Goal: Task Accomplishment & Management: Manage account settings

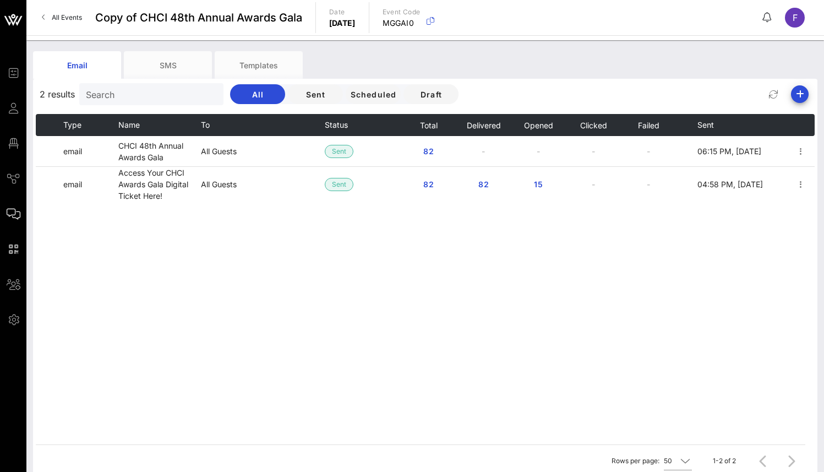
click at [128, 14] on span "Copy of CHCI 48th Annual Awards Gala" at bounding box center [198, 17] width 207 height 17
click at [129, 15] on span "Copy of CHCI 48th Annual Awards Gala" at bounding box center [198, 17] width 207 height 17
click at [137, 18] on span "Copy of CHCI 48th Annual Awards Gala" at bounding box center [198, 17] width 207 height 17
click at [209, 23] on span "Copy of CHCI 48th Annual Awards Gala" at bounding box center [198, 17] width 207 height 17
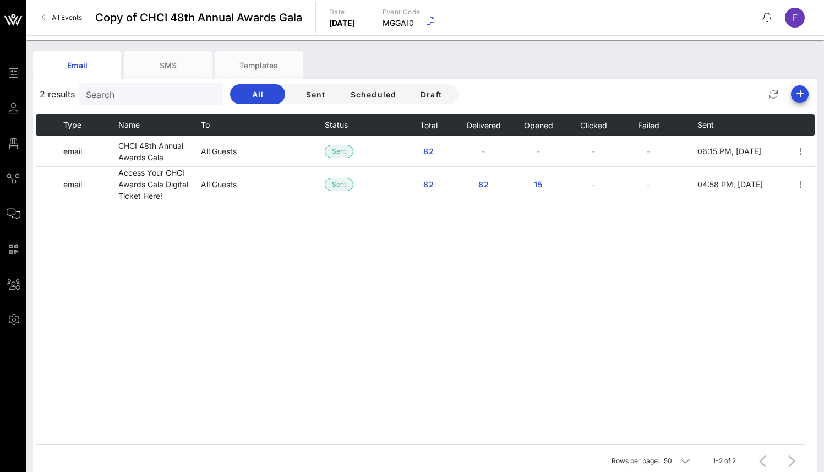
click at [232, 14] on span "Copy of CHCI 48th Annual Awards Gala" at bounding box center [198, 17] width 207 height 17
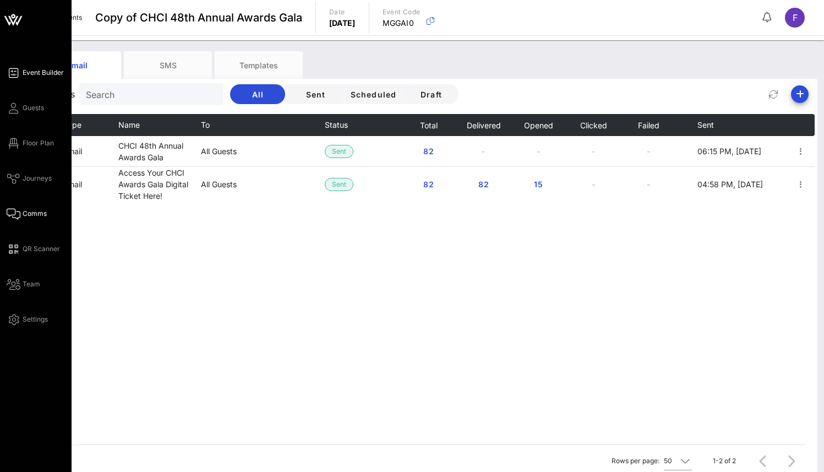
click at [52, 73] on span "Event Builder" at bounding box center [43, 73] width 41 height 10
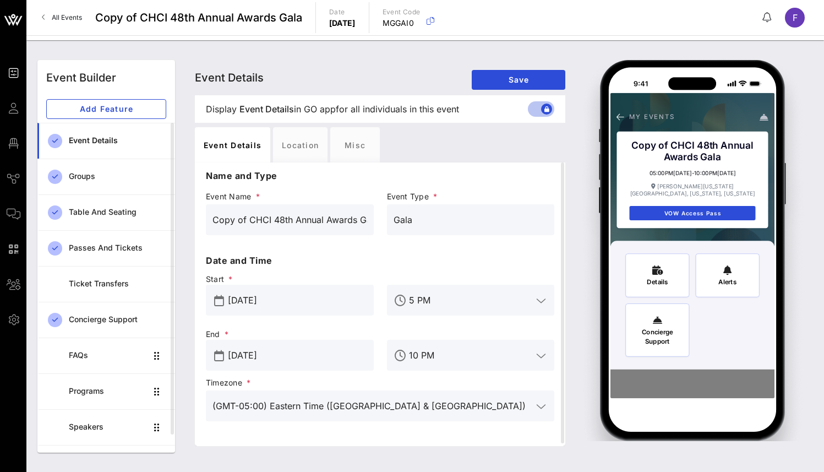
click at [237, 106] on span "Display Event Details Event Details in GO app for all individuals in this event" at bounding box center [332, 108] width 253 height 13
click at [237, 219] on input "Copy of CHCI 48th Annual Awards Gala" at bounding box center [289, 220] width 155 height 18
drag, startPoint x: 244, startPoint y: 218, endPoint x: 176, endPoint y: 225, distance: 69.1
click at [176, 225] on div "Event Builder Add Feature Event Details Groups Table and Seating Passes and Tic…" at bounding box center [425, 256] width 789 height 406
click at [230, 211] on input "Copy of CHCI 48th Annual Awards Gala" at bounding box center [289, 220] width 155 height 18
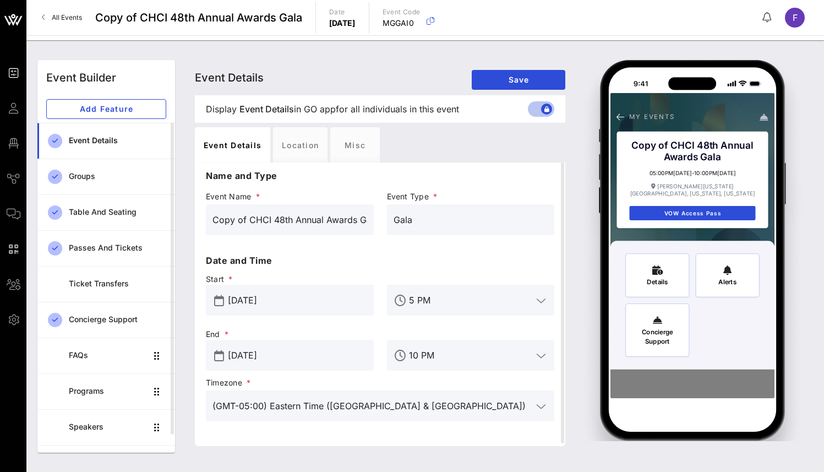
drag, startPoint x: 247, startPoint y: 219, endPoint x: 188, endPoint y: 223, distance: 58.5
click at [188, 223] on div "Event Details Event Details Event Details Save Display Event Details Event Deta…" at bounding box center [380, 256] width 384 height 392
type input "Test 1: CHCI 48th Annual Awards Gala"
click at [345, 173] on p "Name and Type" at bounding box center [380, 175] width 348 height 13
click at [433, 214] on input "Gala" at bounding box center [471, 220] width 155 height 18
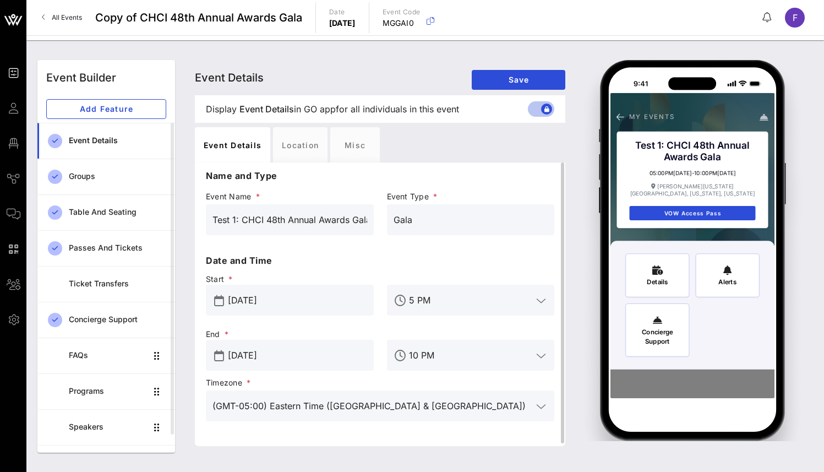
click at [450, 169] on p "Name and Type" at bounding box center [380, 175] width 348 height 13
click at [487, 80] on span "Save" at bounding box center [519, 79] width 76 height 9
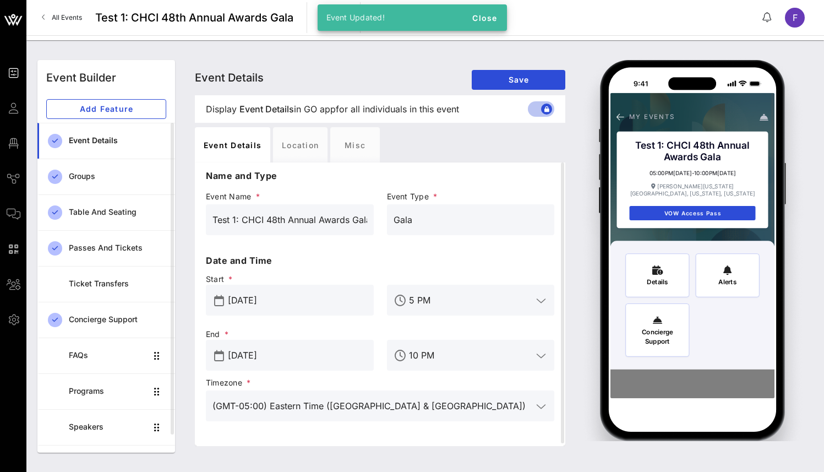
click at [63, 13] on span "All Events" at bounding box center [67, 17] width 30 height 8
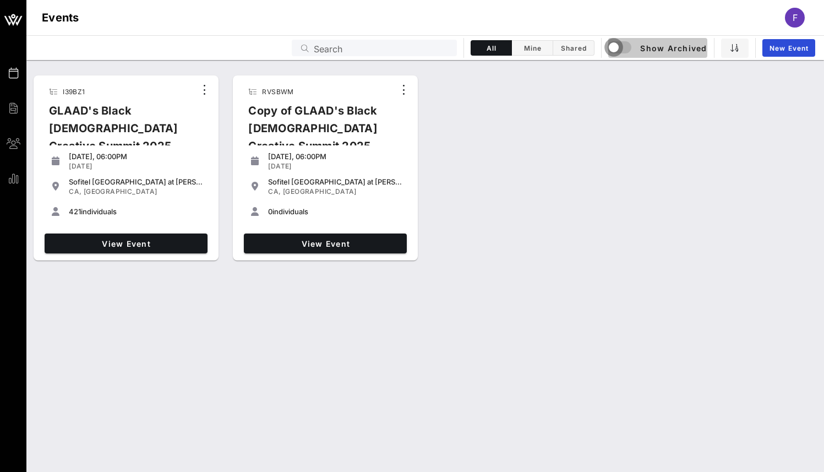
click at [618, 46] on div "button" at bounding box center [613, 47] width 15 height 15
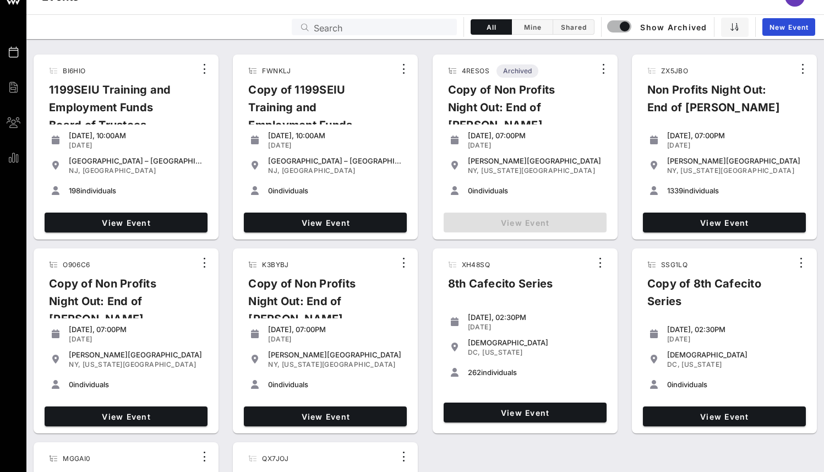
scroll to position [241, 0]
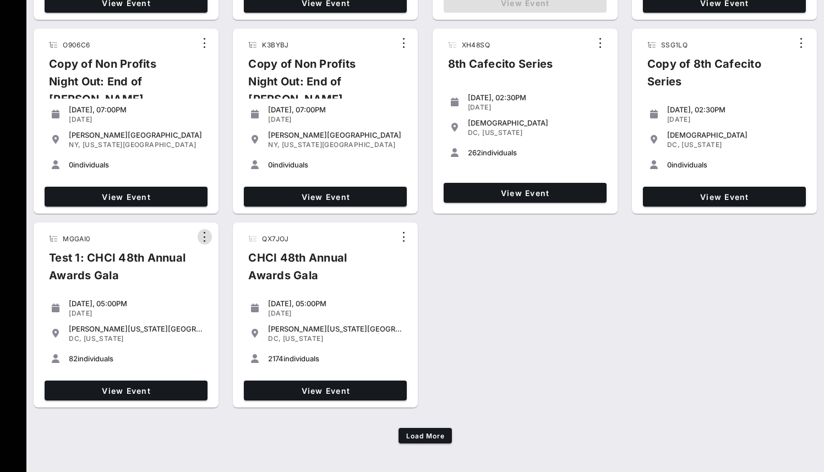
click at [205, 235] on icon "button" at bounding box center [204, 236] width 13 height 13
click at [102, 244] on div "MGGAI0 Test 1: CHCI 48th Annual Awards Gala" at bounding box center [117, 261] width 155 height 64
click at [100, 256] on div "Test 1: CHCI 48th Annual Awards Gala" at bounding box center [117, 271] width 155 height 44
click at [117, 386] on span "View Event" at bounding box center [126, 390] width 154 height 9
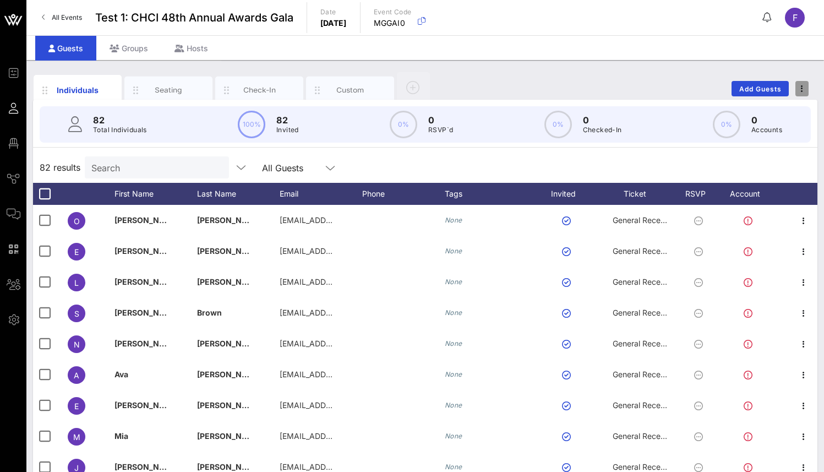
click at [802, 88] on span "button" at bounding box center [801, 89] width 13 height 8
click at [794, 125] on div "Duplicate Event" at bounding box center [781, 129] width 53 height 9
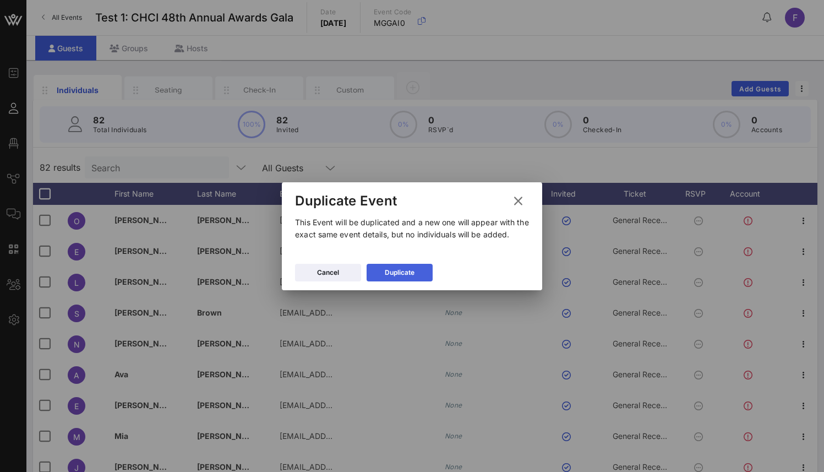
click at [387, 268] on div "Duplicate" at bounding box center [400, 272] width 30 height 11
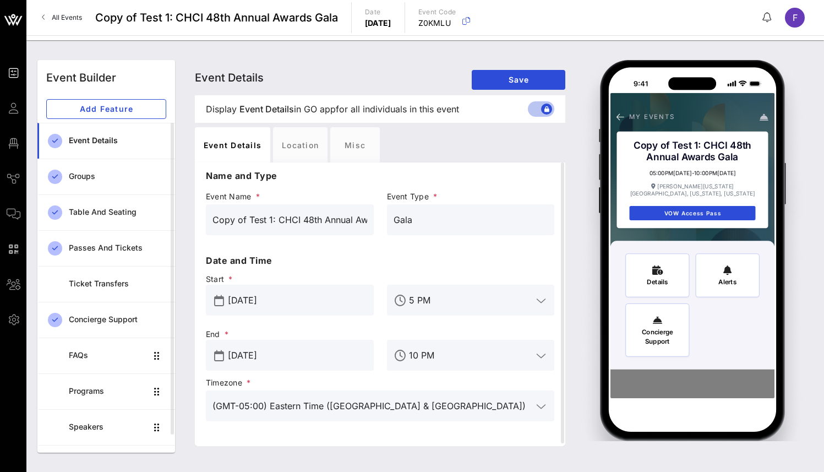
drag, startPoint x: 231, startPoint y: 224, endPoint x: 183, endPoint y: 222, distance: 48.5
click at [182, 223] on div "Event Details Event Details Event Details Save Display Event Details Event Deta…" at bounding box center [501, 256] width 638 height 406
click at [235, 217] on input "Test 1: CHCI 48th Annual Awards Gala" at bounding box center [289, 220] width 155 height 18
type input "Test 2: CHCI 48th Annual Awards Gala"
click at [392, 259] on p "Date and Time" at bounding box center [380, 260] width 348 height 13
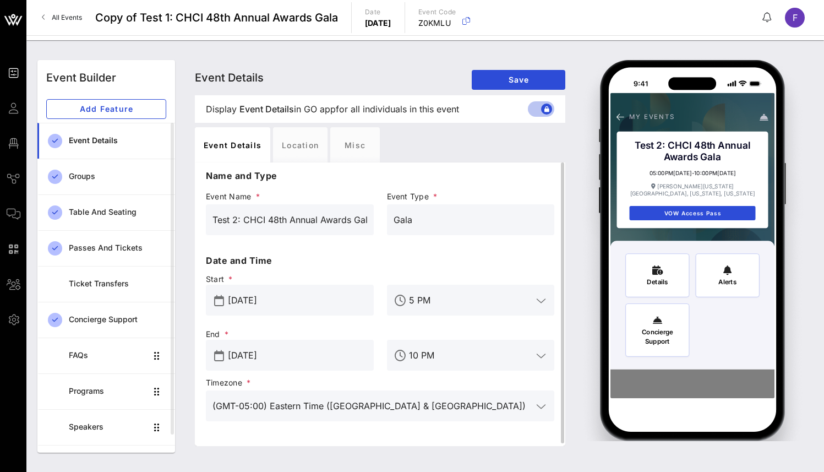
scroll to position [3, 0]
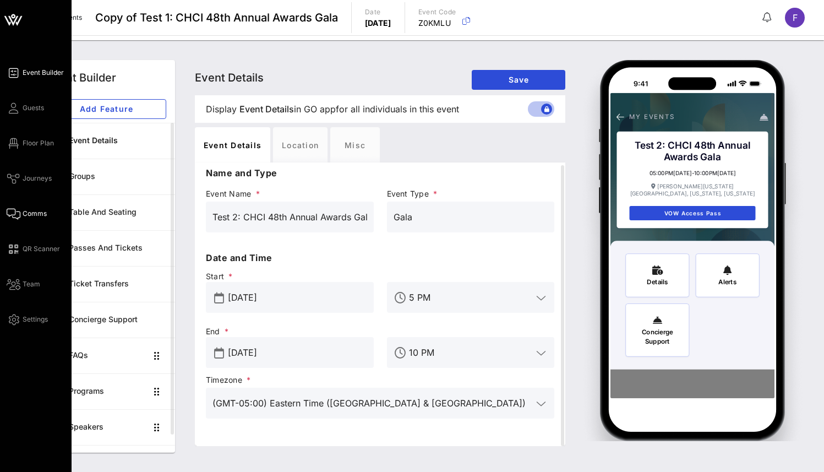
click at [36, 216] on span "Comms" at bounding box center [35, 214] width 24 height 10
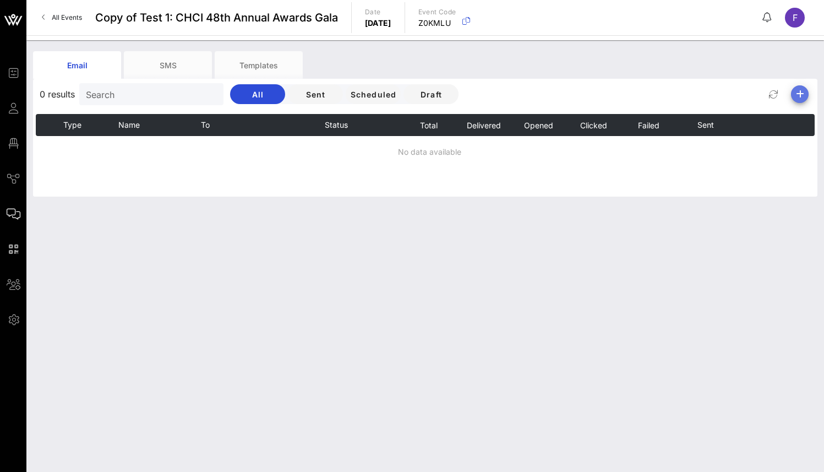
click at [801, 97] on icon "button" at bounding box center [799, 94] width 13 height 13
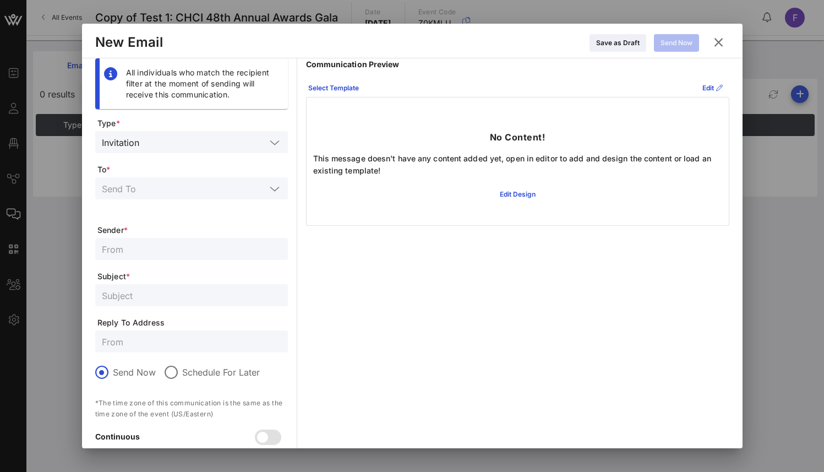
click at [796, 94] on div at bounding box center [412, 236] width 824 height 472
click at [725, 43] on icon at bounding box center [718, 42] width 15 height 13
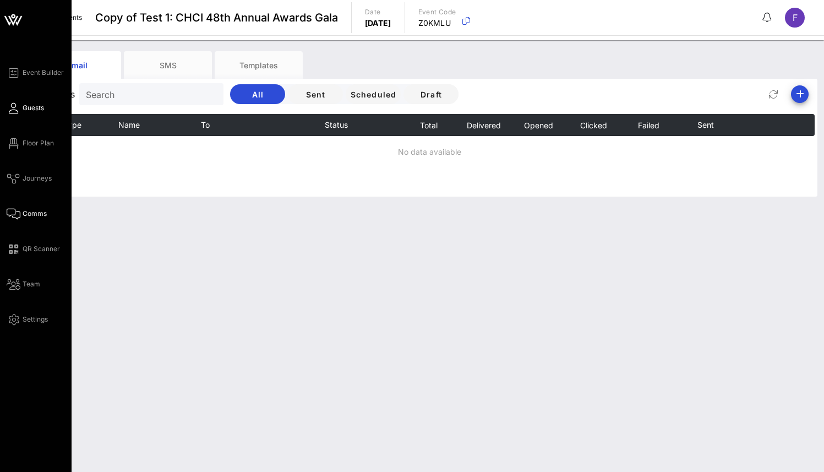
click at [33, 108] on span "Guests" at bounding box center [33, 108] width 21 height 10
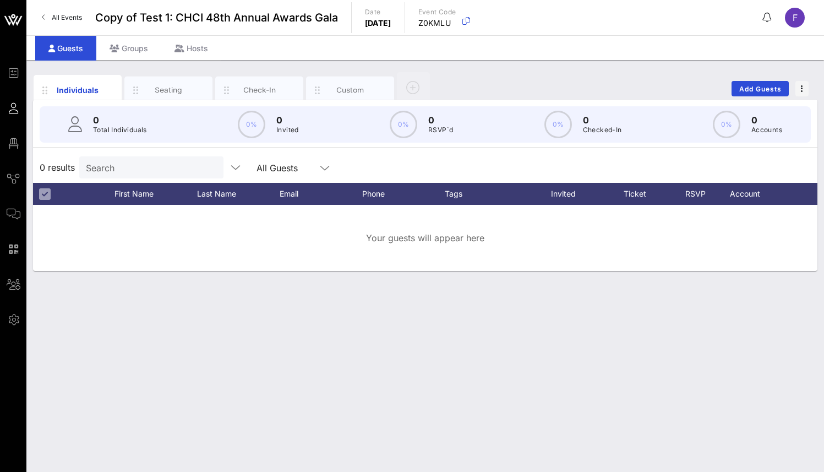
click at [240, 19] on span "Copy of Test 1: CHCI 48th Annual Awards Gala" at bounding box center [216, 17] width 243 height 17
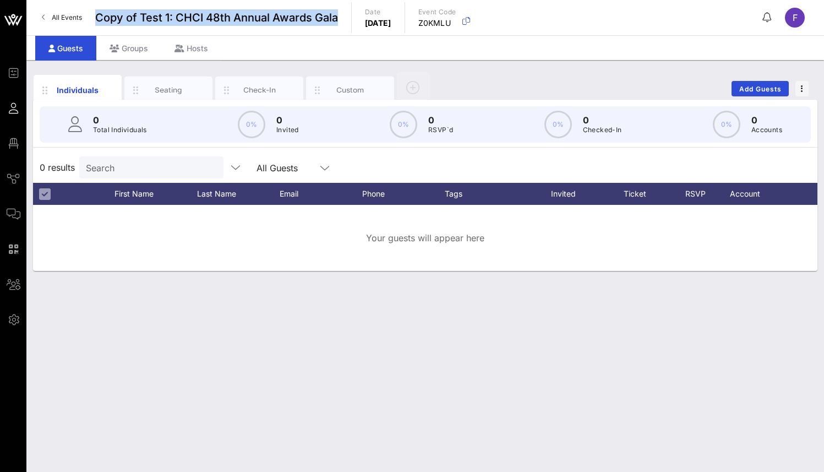
click at [239, 19] on span "Copy of Test 1: CHCI 48th Annual Awards Gala" at bounding box center [216, 17] width 243 height 17
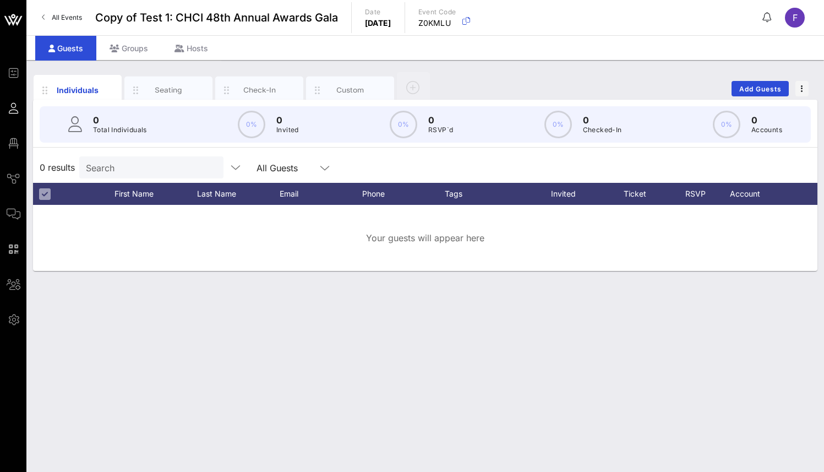
click at [365, 49] on div "Guests Groups Hosts" at bounding box center [425, 47] width 798 height 25
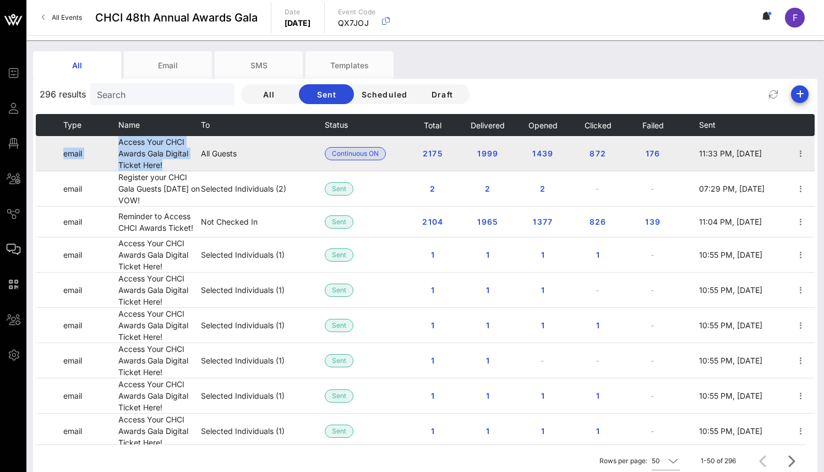
drag, startPoint x: 112, startPoint y: 140, endPoint x: 174, endPoint y: 167, distance: 68.3
click at [174, 167] on tr "email Access Your CHCI Awards Gala Digital Ticket Here! All Guests Continuous O…" at bounding box center [425, 153] width 779 height 35
click at [175, 165] on td "Access Your CHCI Awards Gala Digital Ticket Here!" at bounding box center [159, 153] width 83 height 35
drag, startPoint x: 173, startPoint y: 165, endPoint x: 120, endPoint y: 143, distance: 57.5
click at [120, 143] on td "Access Your CHCI Awards Gala Digital Ticket Here!" at bounding box center [159, 153] width 83 height 35
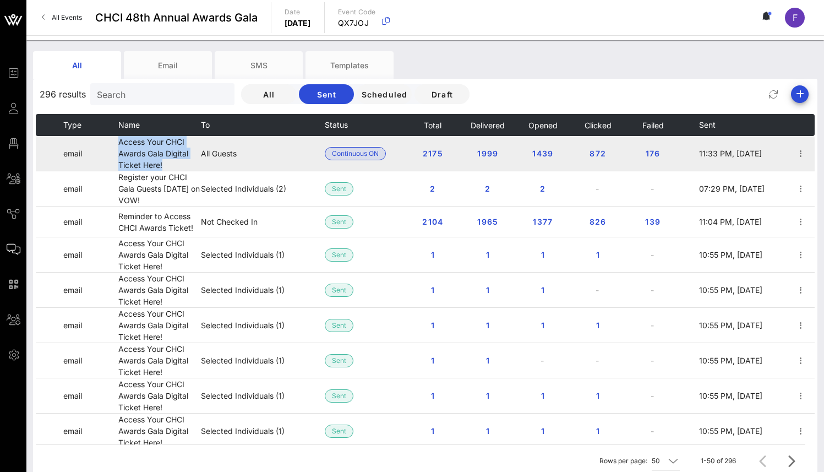
copy td "Access Your CHCI Awards Gala Digital Ticket Here!"
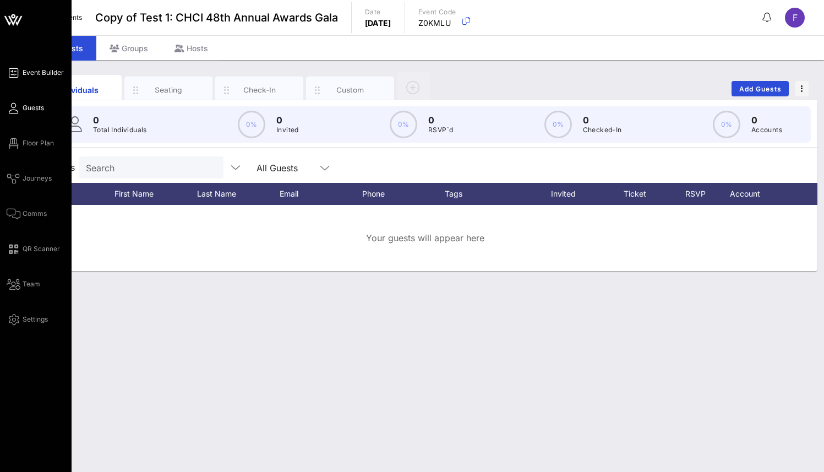
click at [34, 74] on span "Event Builder" at bounding box center [43, 73] width 41 height 10
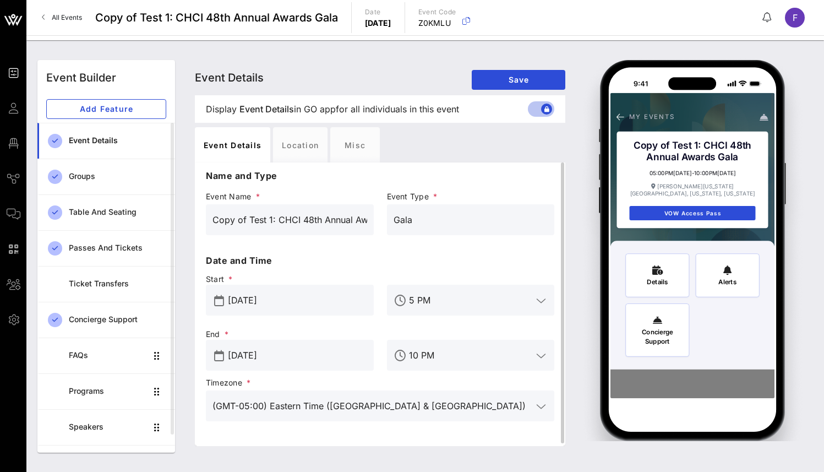
drag, startPoint x: 248, startPoint y: 217, endPoint x: 212, endPoint y: 219, distance: 35.8
click at [212, 219] on input "Copy of Test 1: CHCI 48th Annual Awards Gala" at bounding box center [289, 220] width 155 height 18
click at [236, 220] on input "Test 1: CHCI 48th Annual Awards Gala" at bounding box center [289, 220] width 155 height 18
type input "Test 2: CHCI 48th Annual Awards Gala"
click at [523, 82] on span "Save" at bounding box center [519, 79] width 76 height 9
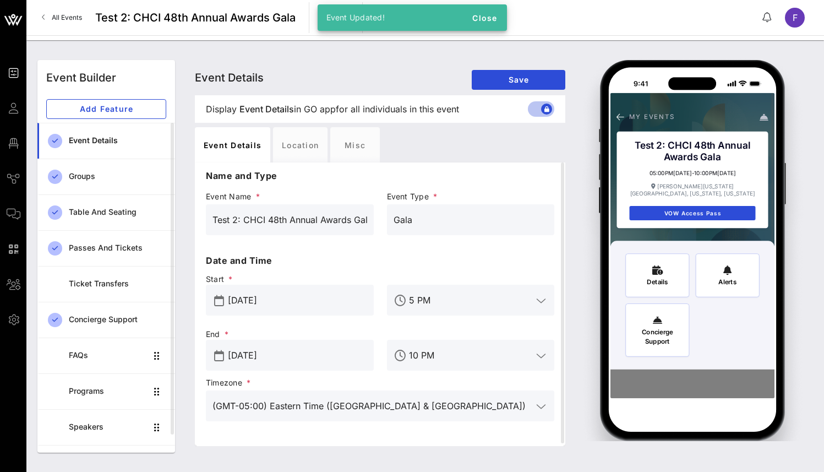
click at [173, 20] on span "Test 2: CHCI 48th Annual Awards Gala" at bounding box center [195, 17] width 200 height 17
click at [172, 20] on span "Test 2: CHCI 48th Annual Awards Gala" at bounding box center [195, 17] width 200 height 17
copy span "Test 2: CHCI 48th Annual Awards Gala"
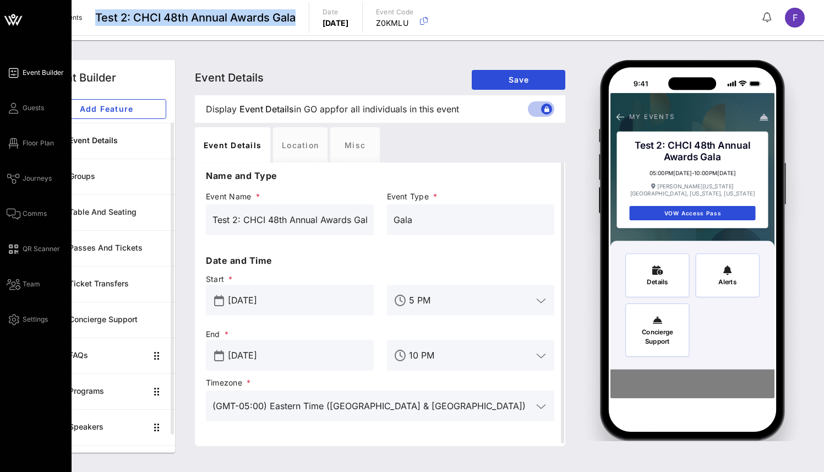
click at [48, 108] on div "Event Builder Guests Floor Plan Journeys Comms QR Scanner Team Settings" at bounding box center [39, 196] width 65 height 260
click at [26, 113] on link "Guests" at bounding box center [25, 107] width 37 height 13
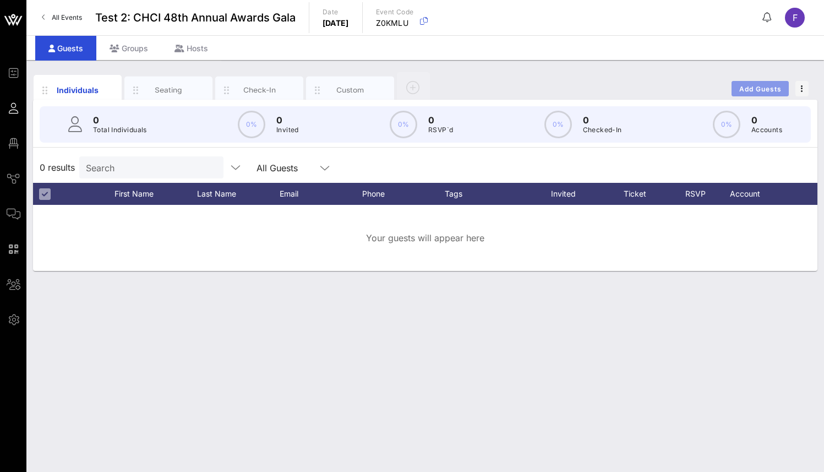
click at [785, 90] on button "Add Guests" at bounding box center [759, 88] width 57 height 15
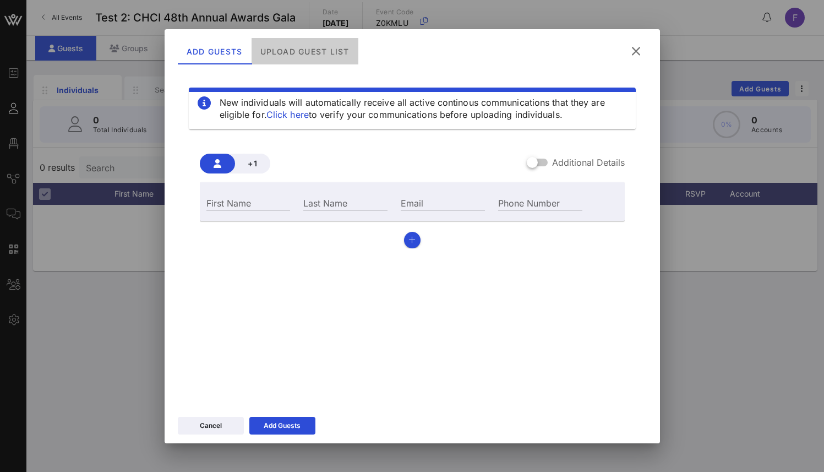
click at [340, 54] on div "Upload Guest List" at bounding box center [304, 51] width 107 height 26
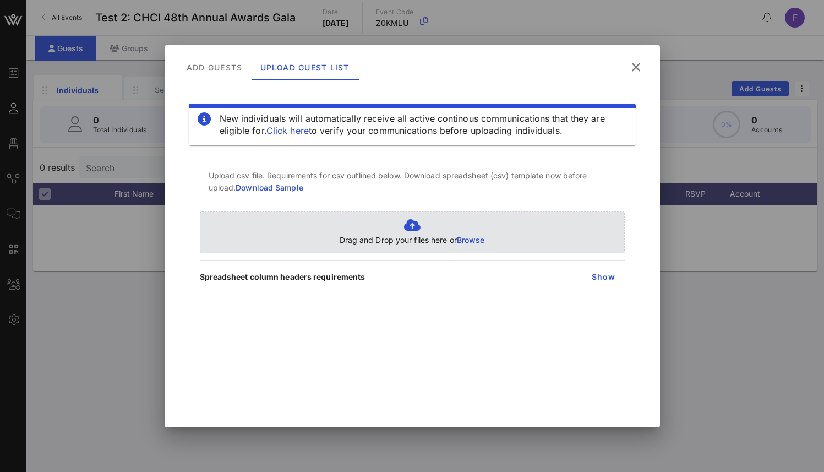
click at [415, 225] on icon at bounding box center [412, 225] width 145 height 13
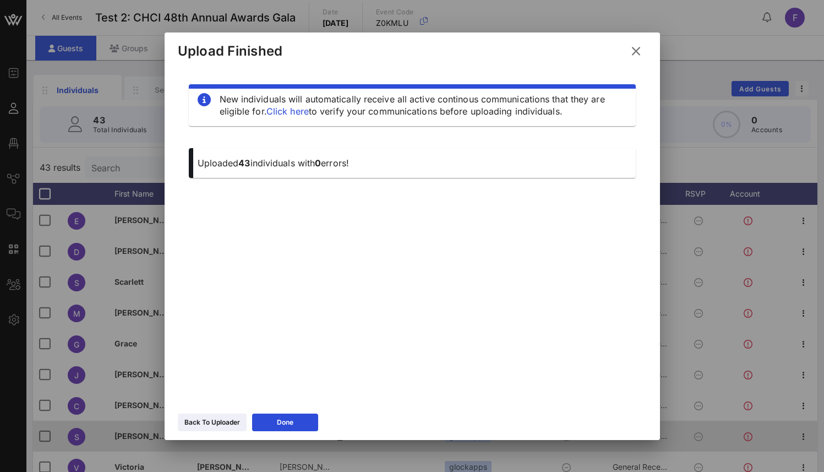
click at [304, 426] on button "Done" at bounding box center [285, 422] width 66 height 18
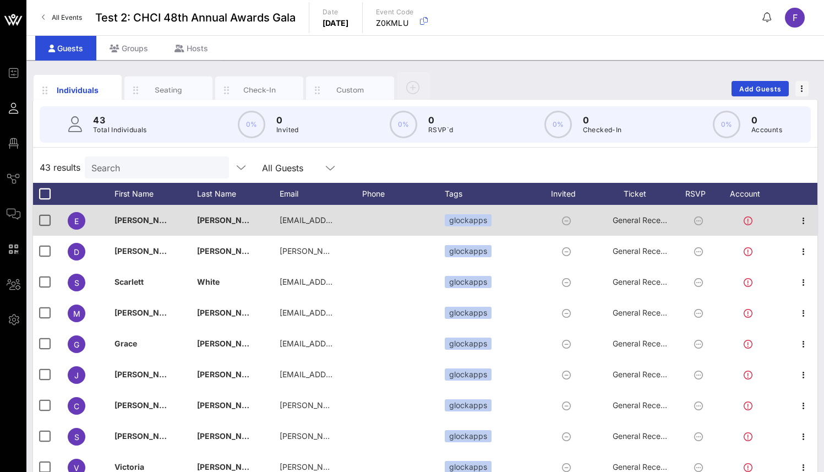
click at [750, 220] on icon at bounding box center [748, 220] width 9 height 9
click at [699, 220] on icon at bounding box center [698, 220] width 9 height 9
click at [561, 222] on div at bounding box center [568, 220] width 61 height 31
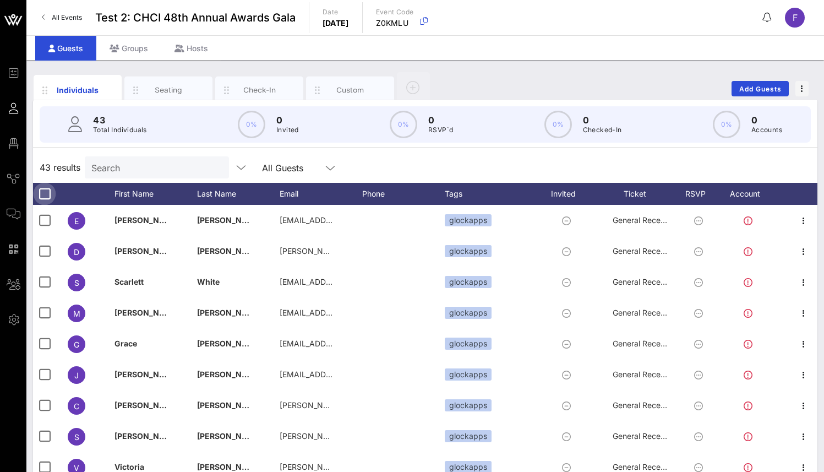
click at [42, 189] on div at bounding box center [44, 193] width 19 height 19
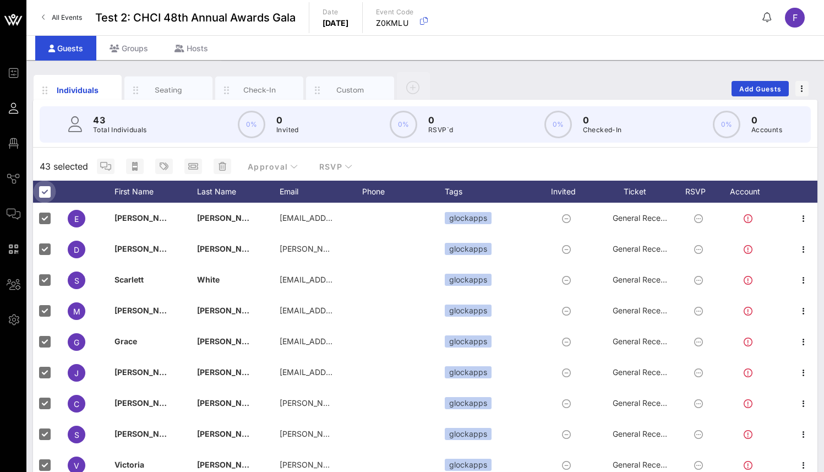
click at [42, 189] on div at bounding box center [44, 191] width 19 height 19
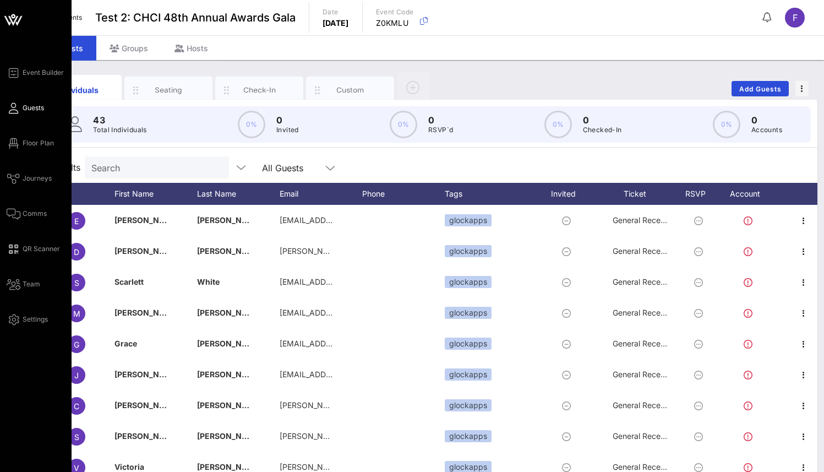
click at [30, 206] on div "Event Builder Guests Floor Plan Journeys Comms QR Scanner Team Settings" at bounding box center [39, 196] width 65 height 260
click at [29, 208] on link "Comms" at bounding box center [27, 213] width 40 height 13
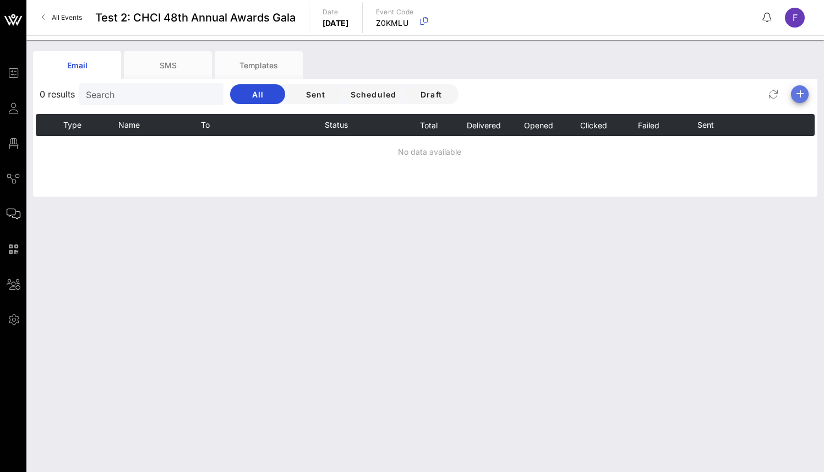
click at [807, 95] on span "button" at bounding box center [800, 94] width 18 height 13
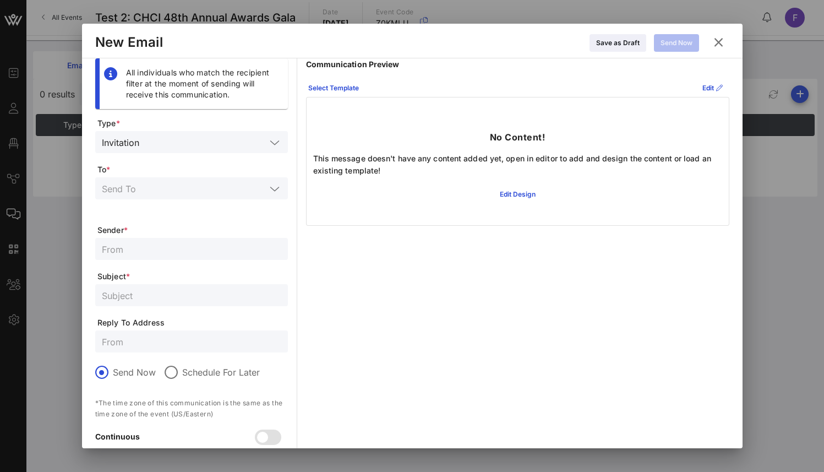
click at [216, 194] on input "text" at bounding box center [184, 188] width 164 height 14
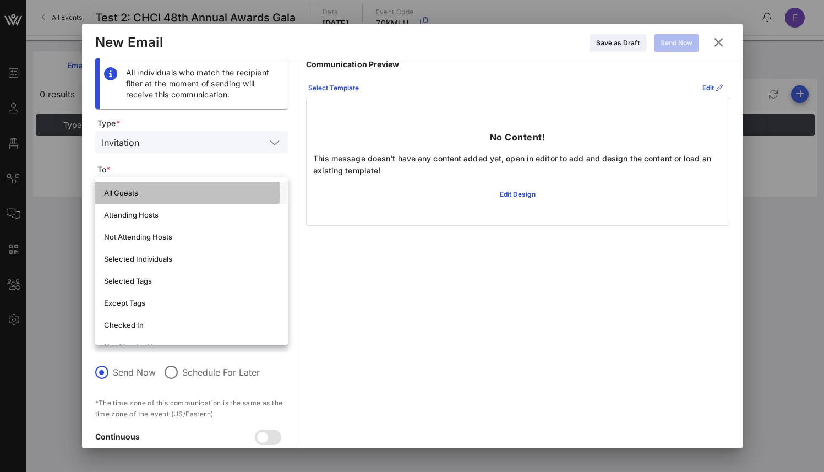
click at [223, 196] on div "All Guests" at bounding box center [191, 192] width 175 height 9
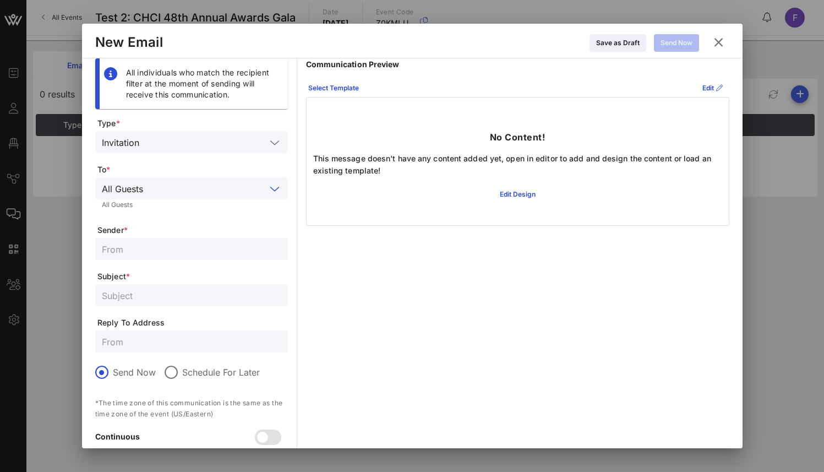
click at [199, 250] on input "text" at bounding box center [191, 249] width 179 height 14
click at [341, 83] on div "Select Template" at bounding box center [333, 88] width 51 height 11
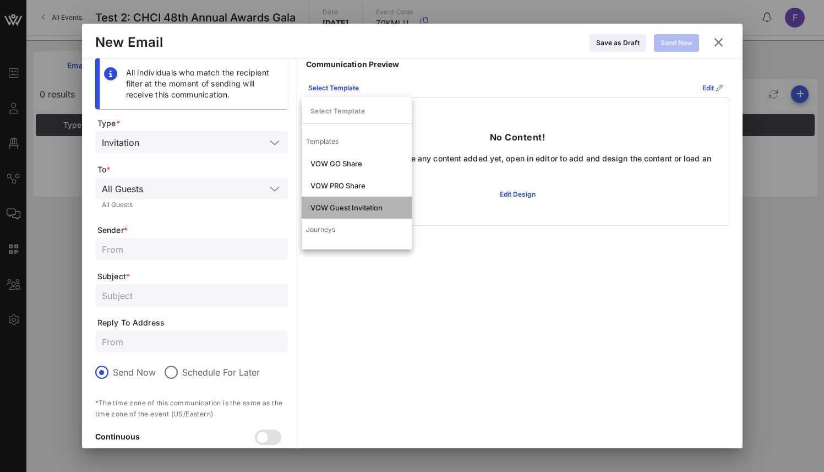
click at [356, 214] on div "VOW Guest Invitation" at bounding box center [357, 207] width 110 height 22
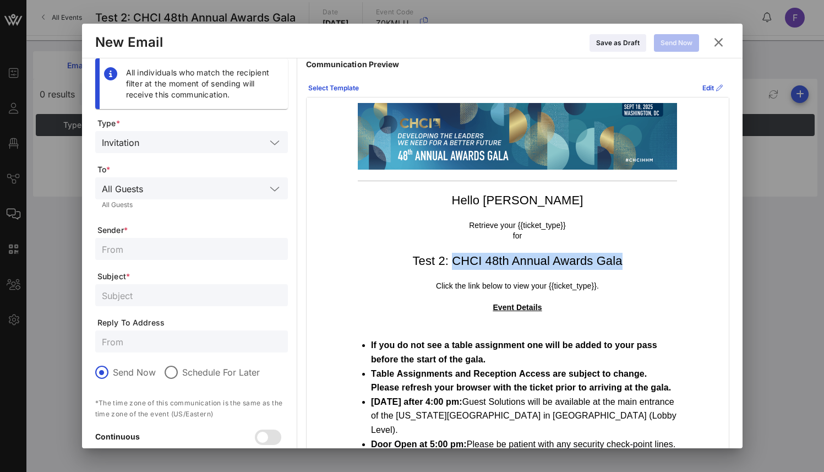
drag, startPoint x: 447, startPoint y: 261, endPoint x: 632, endPoint y: 257, distance: 185.0
click at [637, 269] on h1 "Test 2: CHCI 48th Annual Awards Gala" at bounding box center [517, 261] width 319 height 17
copy h1 "CHCI 48th Annual Awards Gala"
click at [151, 250] on input "text" at bounding box center [191, 249] width 179 height 14
click at [718, 45] on icon at bounding box center [718, 42] width 15 height 13
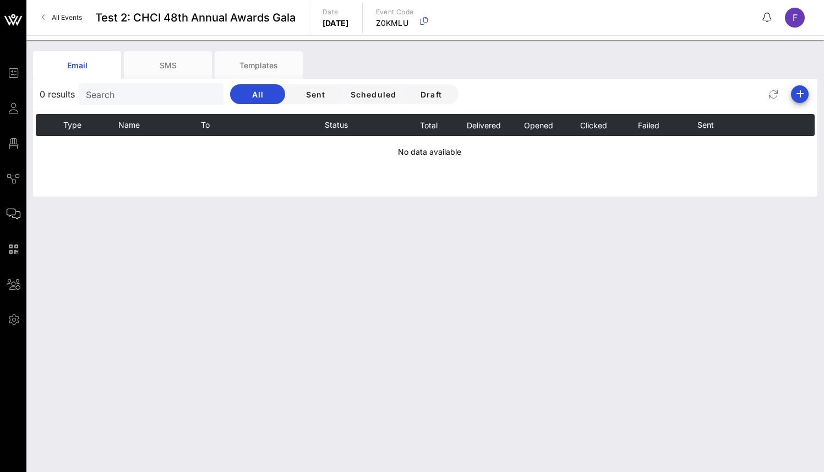
click at [111, 20] on span "Test 2: CHCI 48th Annual Awards Gala" at bounding box center [195, 17] width 200 height 17
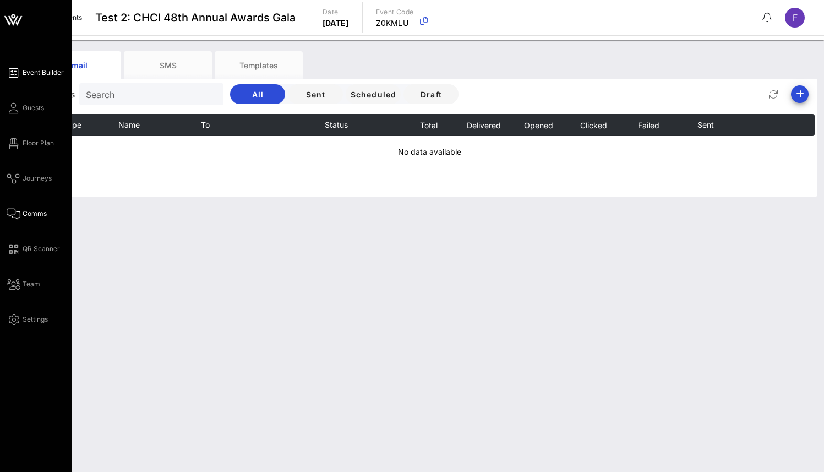
click at [52, 66] on link "Event Builder" at bounding box center [35, 72] width 57 height 13
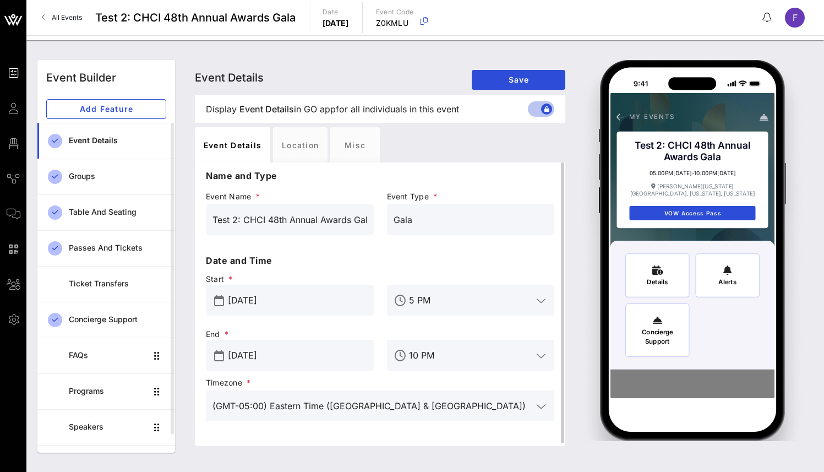
click at [228, 217] on input "Test 2: CHCI 48th Annual Awards Gala" at bounding box center [289, 220] width 155 height 18
drag, startPoint x: 233, startPoint y: 215, endPoint x: 201, endPoint y: 214, distance: 31.9
click at [201, 214] on div "Event Name * Test 2: CHCI 48th Annual Awards Gala" at bounding box center [289, 221] width 181 height 65
type input "V2: CHCI 48th Annual Awards Gala"
click at [196, 203] on div "Name and Type Event Name * V2: CHCI 48th Annual Awards Gala Event Type * Gala D…" at bounding box center [380, 303] width 370 height 283
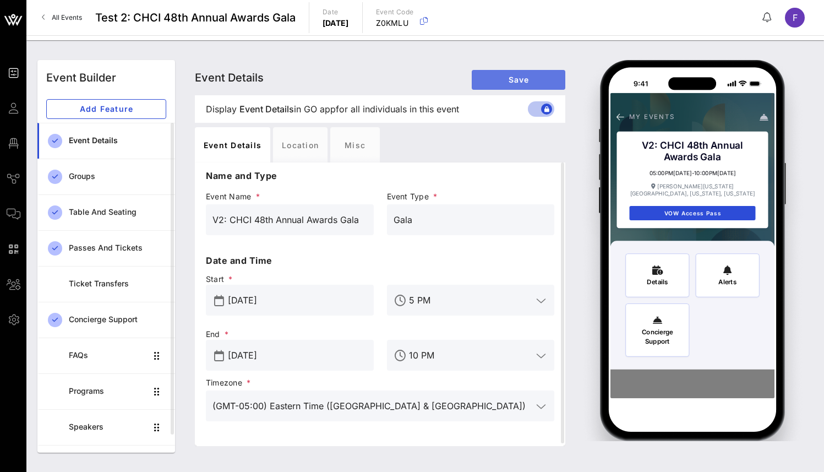
click at [531, 83] on span "Save" at bounding box center [519, 79] width 76 height 9
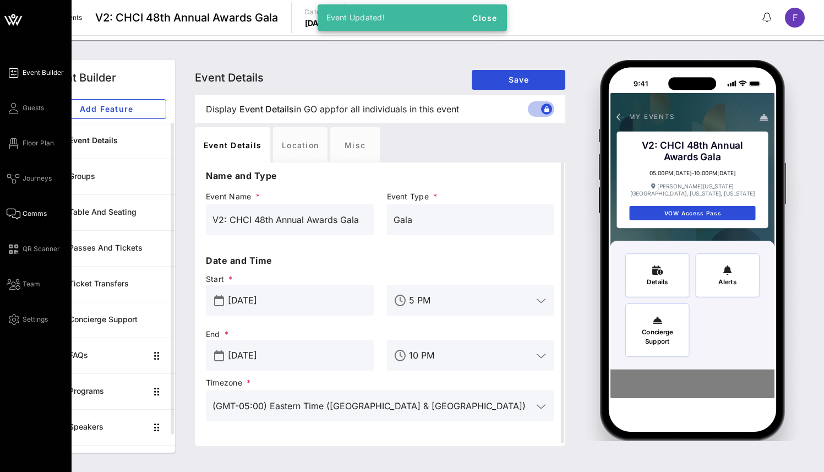
click at [35, 212] on span "Comms" at bounding box center [35, 214] width 24 height 10
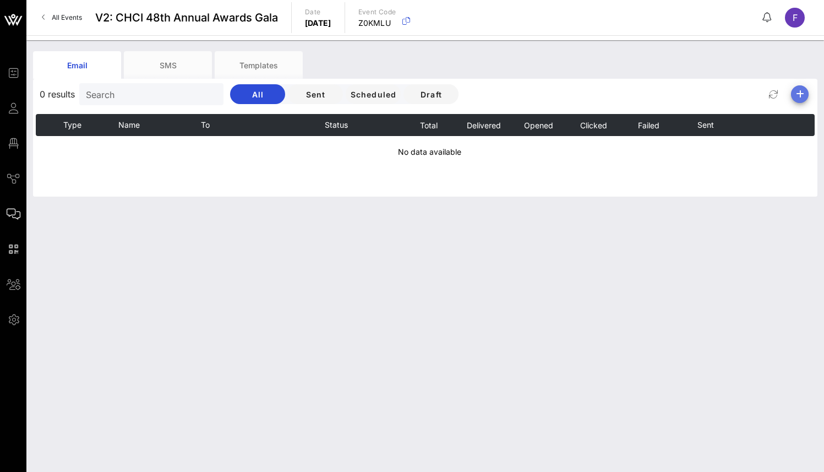
click at [799, 94] on icon "button" at bounding box center [799, 94] width 13 height 13
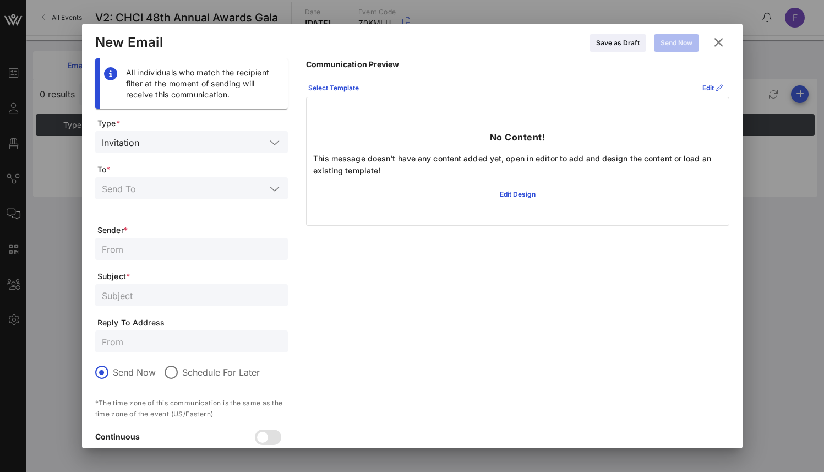
click at [149, 195] on input "text" at bounding box center [184, 188] width 164 height 14
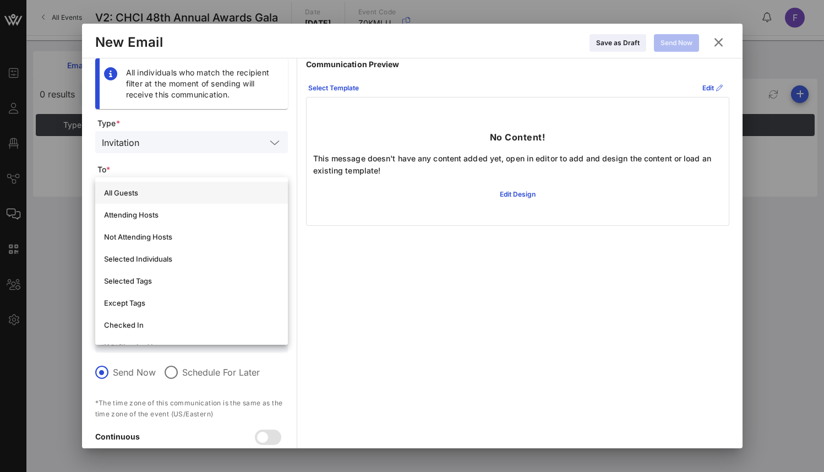
click at [150, 192] on div "All Guests" at bounding box center [191, 192] width 175 height 9
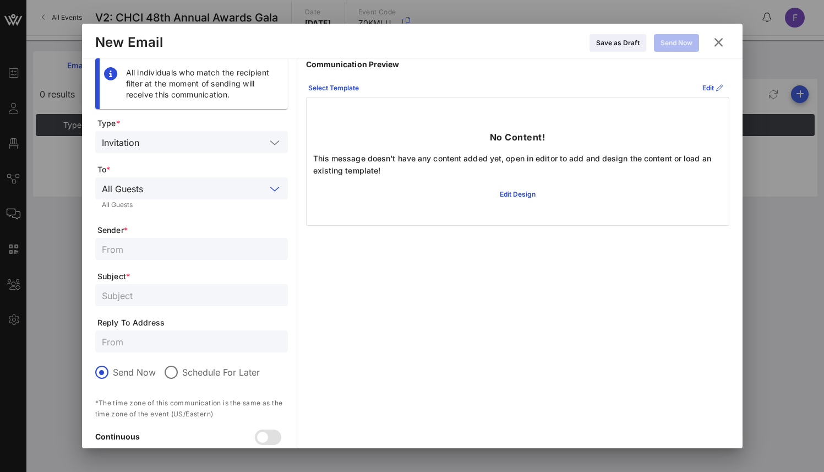
click at [145, 242] on input "text" at bounding box center [191, 249] width 179 height 14
paste input "CHCI 48th Annual Awards Gala"
type input "CHCI 48th Annual Awards Gala"
click at [151, 304] on div at bounding box center [191, 295] width 179 height 22
click at [341, 90] on div "Select Template" at bounding box center [333, 88] width 51 height 11
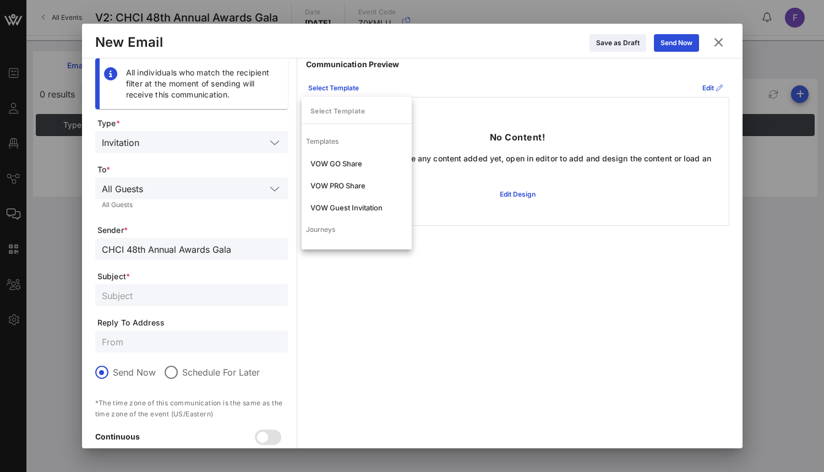
click at [146, 301] on input "text" at bounding box center [191, 295] width 179 height 14
paste input "Access Your CHCI Awards Gala Digital Ticket Here!"
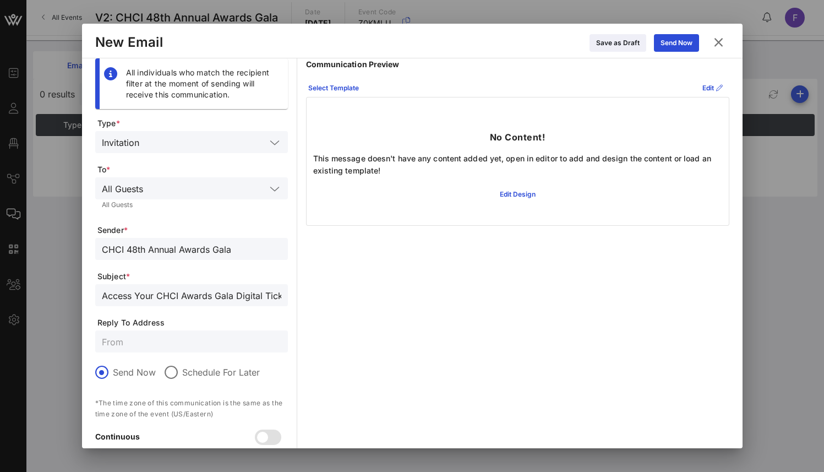
scroll to position [0, 32]
click at [104, 296] on input "Access Your CHCI Awards Gala Digital Ticket Here!" at bounding box center [191, 295] width 179 height 14
type input "AccessYour CHCI Awards Gala Digital Ticket Here!"
click at [124, 350] on div at bounding box center [191, 341] width 179 height 22
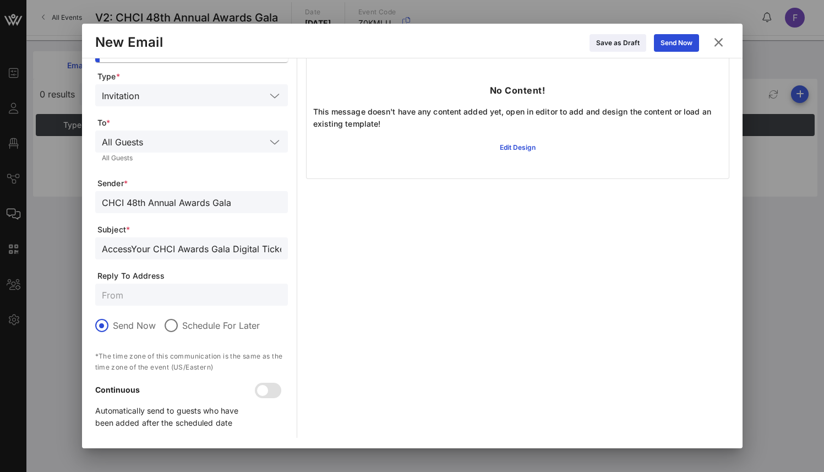
scroll to position [0, 0]
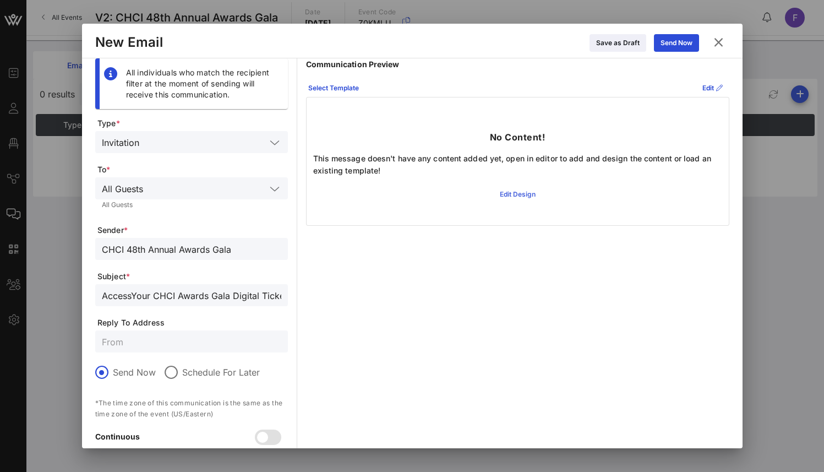
click at [513, 190] on div "Edit Design" at bounding box center [518, 194] width 36 height 11
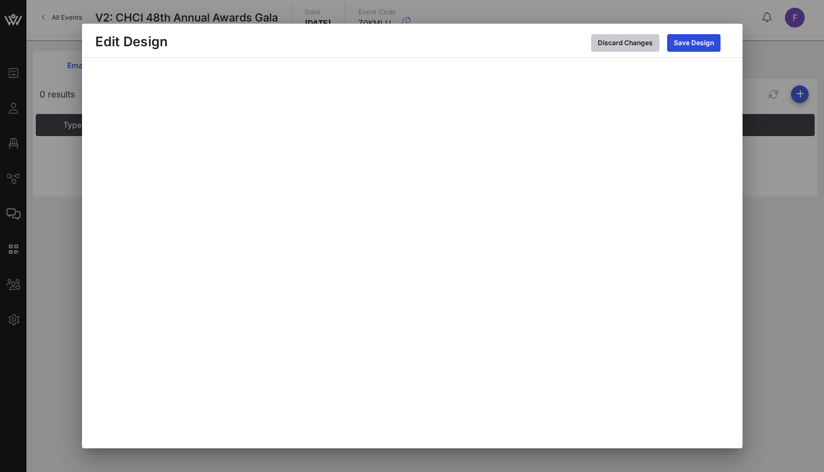
click at [615, 40] on div "Discard Changes" at bounding box center [625, 42] width 55 height 11
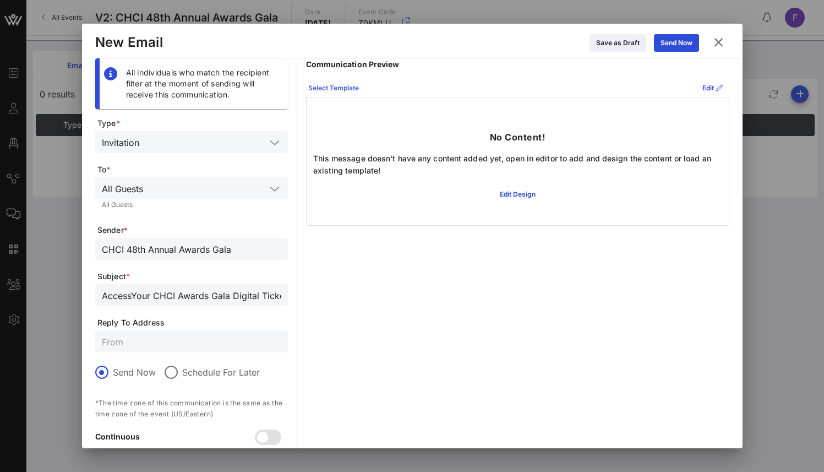
click at [340, 79] on button "Select Template" at bounding box center [334, 88] width 64 height 18
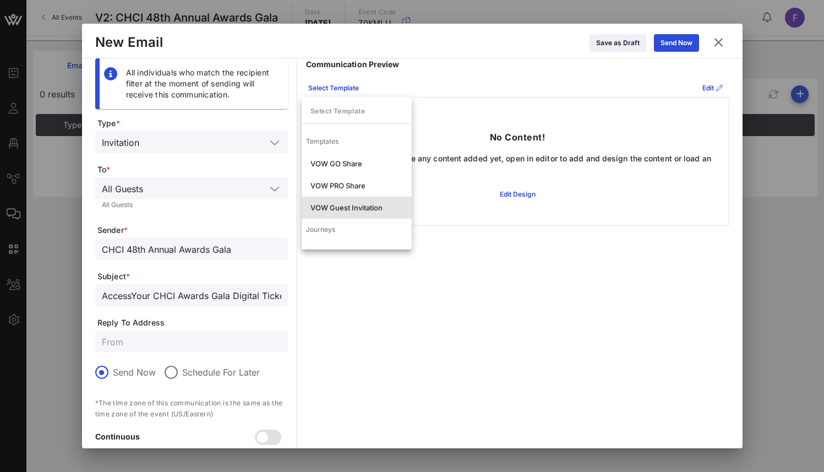
click at [342, 202] on div "VOW Guest Invitation" at bounding box center [357, 207] width 110 height 22
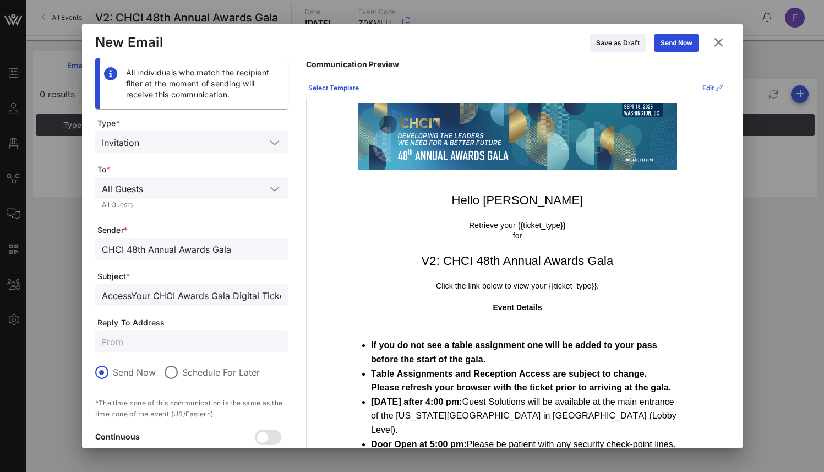
click at [708, 89] on icon at bounding box center [712, 88] width 8 height 7
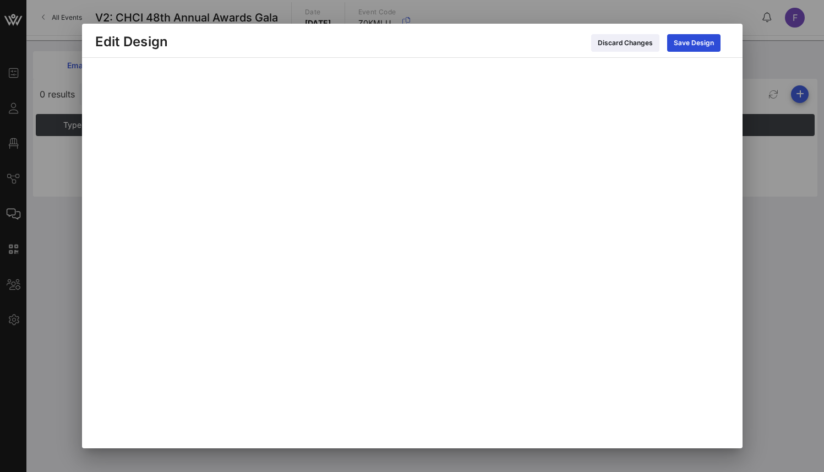
scroll to position [6, 0]
click at [694, 41] on icon at bounding box center [694, 42] width 8 height 7
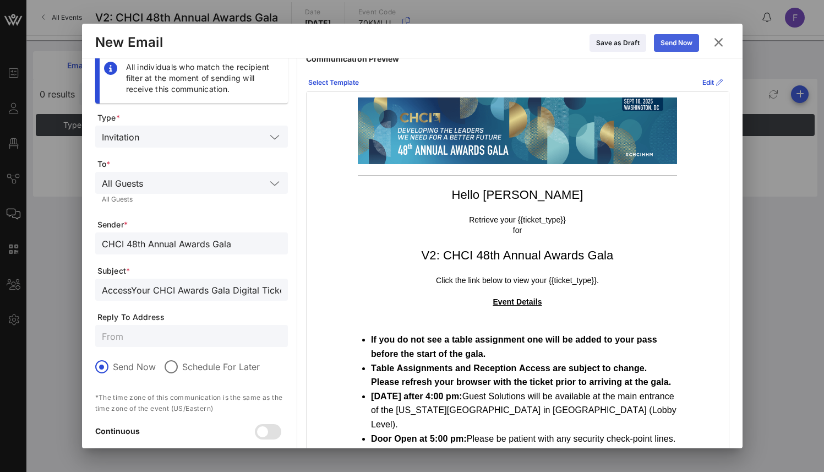
click at [676, 46] on icon at bounding box center [677, 43] width 8 height 7
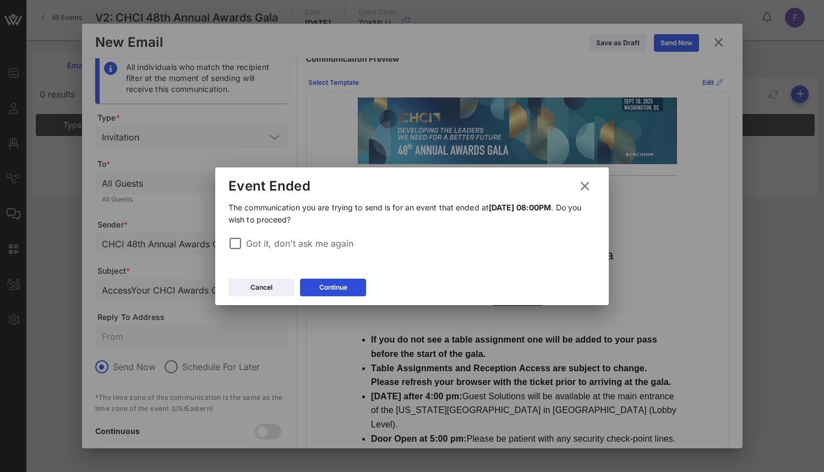
click at [337, 288] on button "Continue" at bounding box center [333, 288] width 66 height 18
